Goal: Check status: Check status

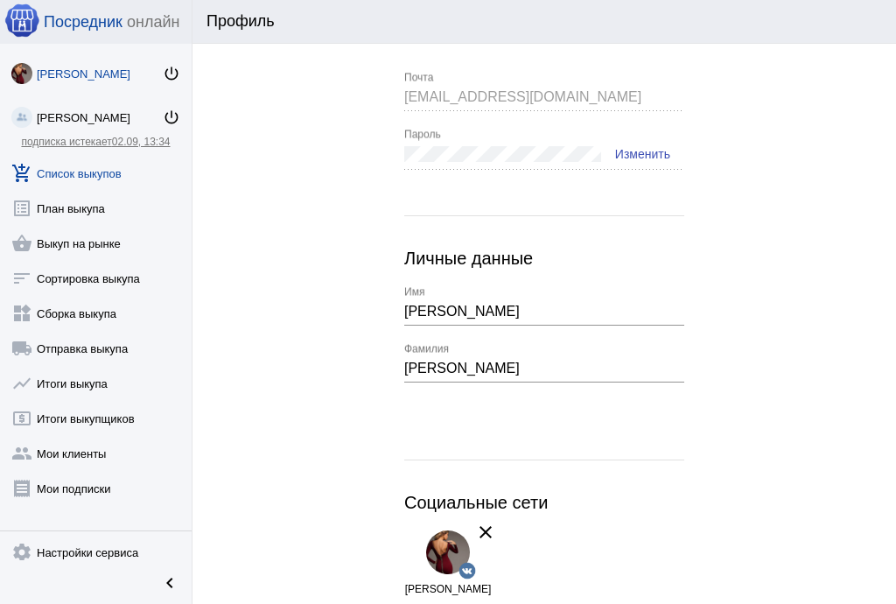
click at [100, 166] on link "add_shopping_cart Список выкупов" at bounding box center [96, 169] width 192 height 35
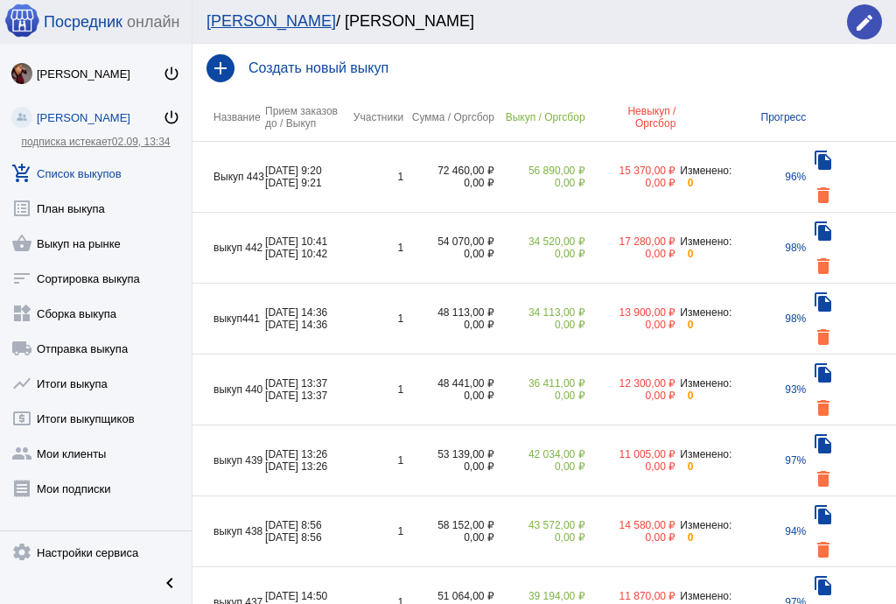
click at [371, 180] on td "1" at bounding box center [377, 177] width 53 height 71
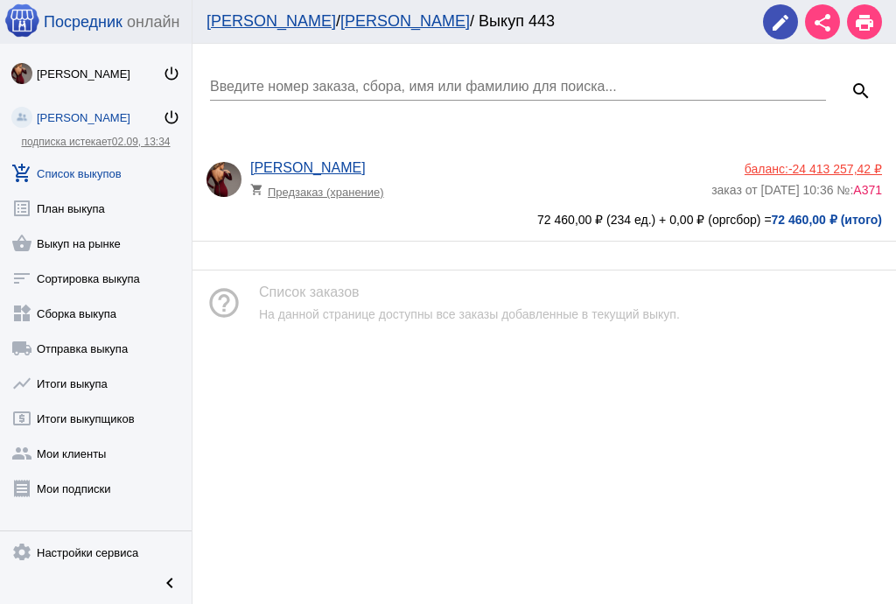
click at [406, 181] on app-delivery-type "shopping_cart Предзаказ (хранение)" at bounding box center [476, 187] width 453 height 23
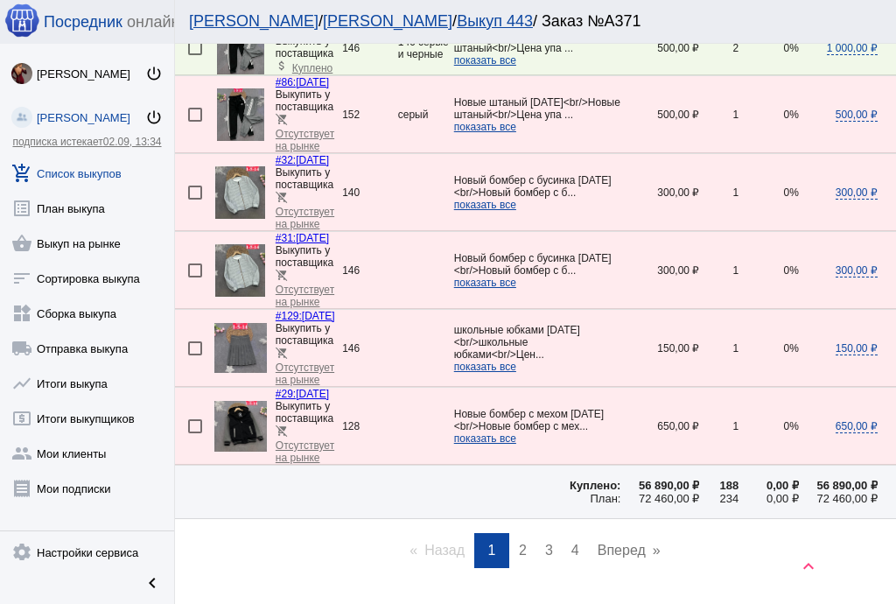
scroll to position [2758, 0]
click at [523, 532] on link "page 2" at bounding box center [522, 549] width 25 height 35
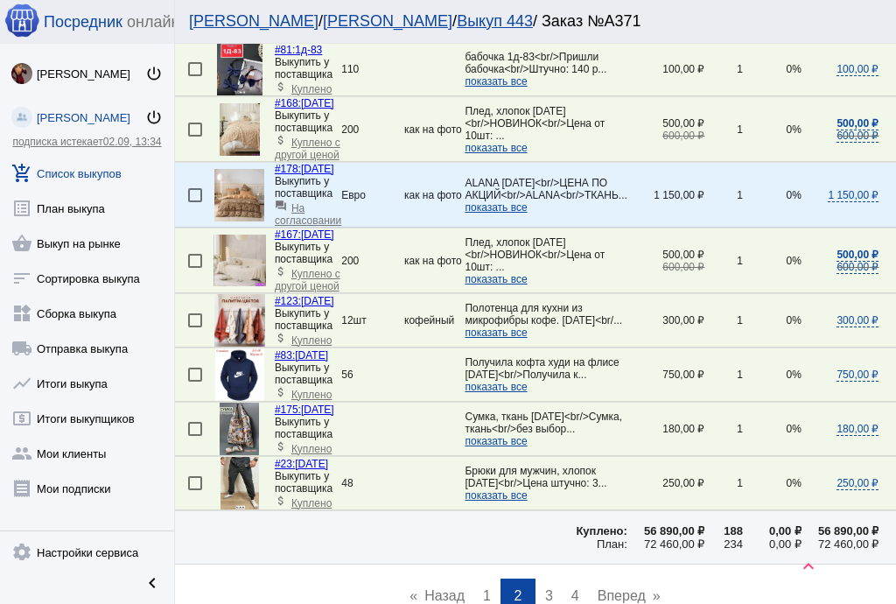
scroll to position [2587, 0]
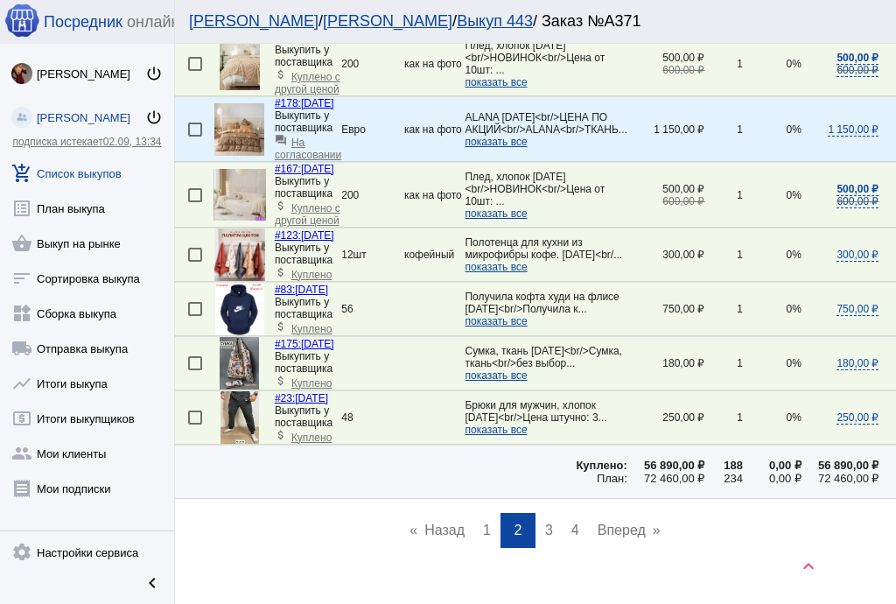
click at [545, 523] on span "3" at bounding box center [549, 530] width 8 height 15
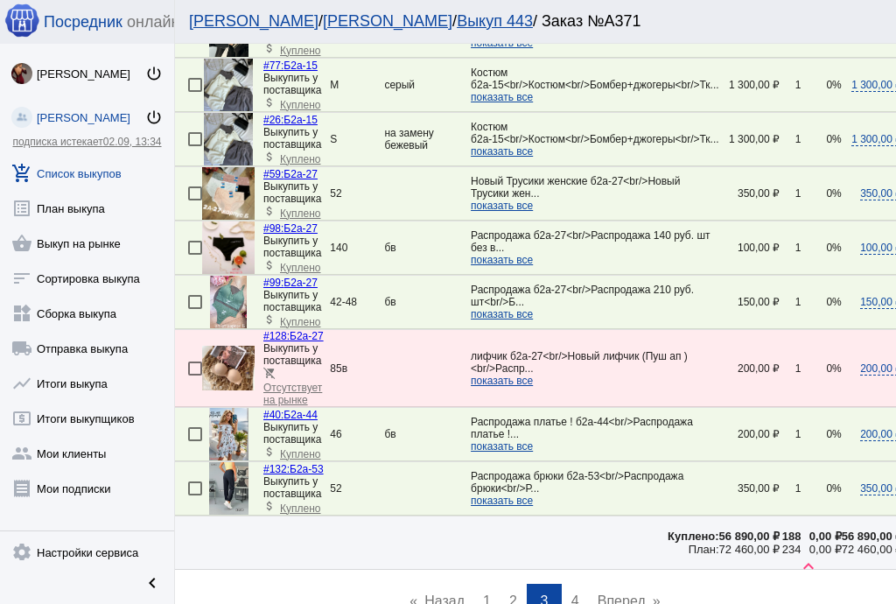
scroll to position [2731, 0]
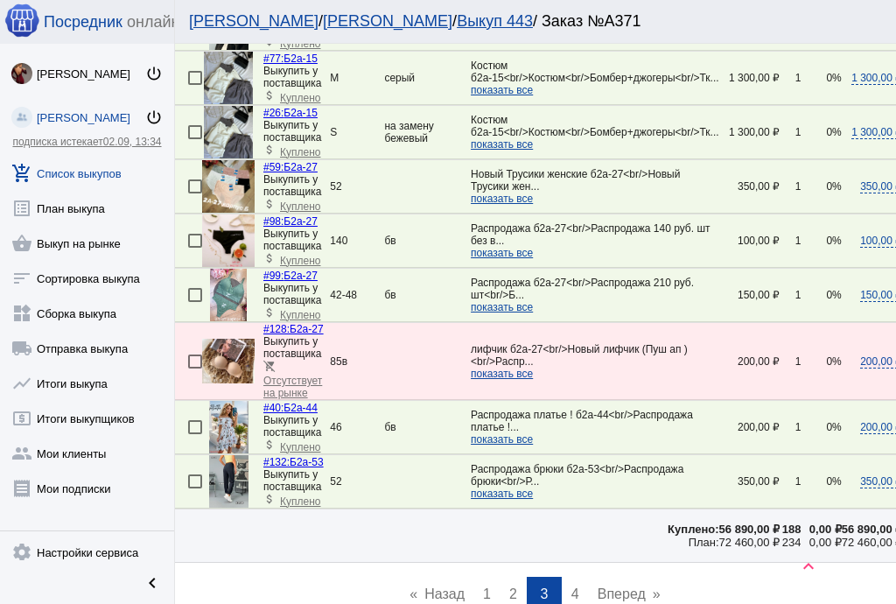
click at [572, 587] on span "4" at bounding box center [576, 594] width 8 height 15
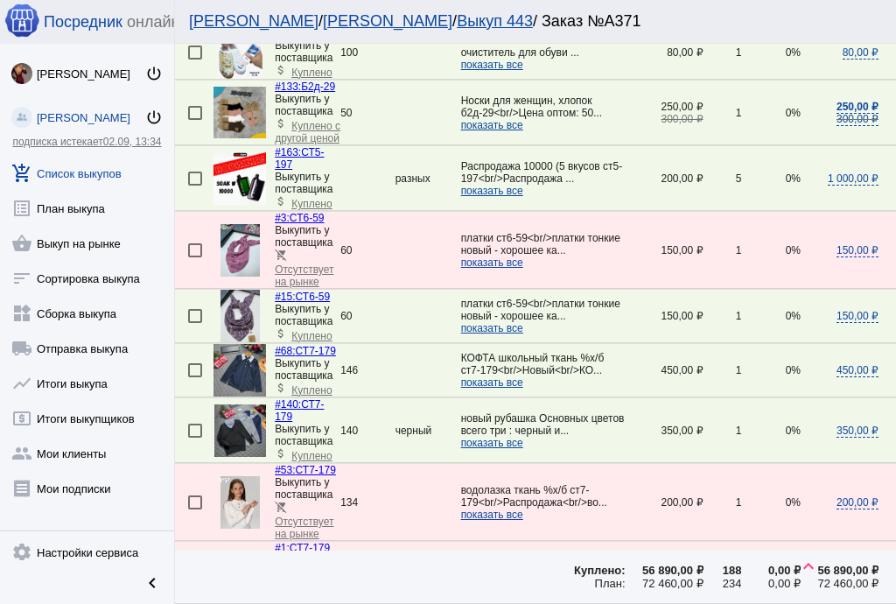
scroll to position [1821, 0]
